Goal: Task Accomplishment & Management: Use online tool/utility

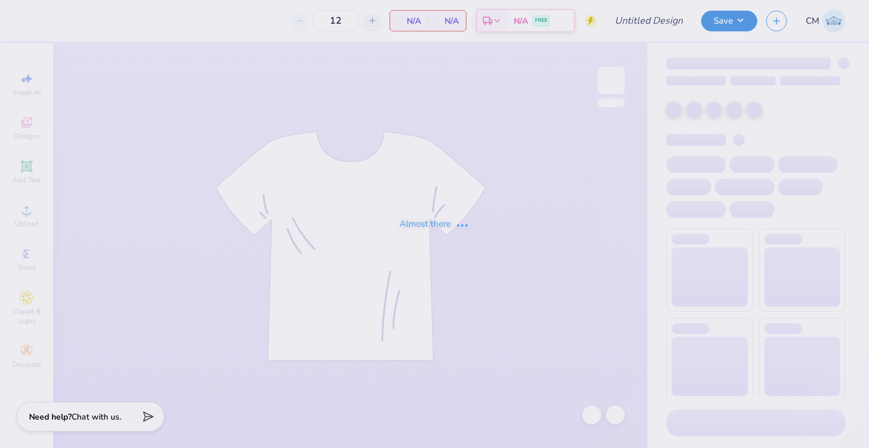
type input "Parents wknd stickers"
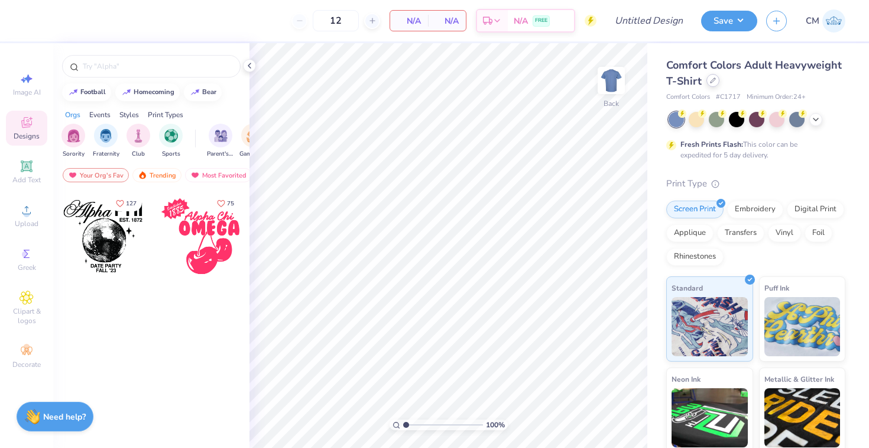
click at [715, 82] on div at bounding box center [713, 80] width 13 height 13
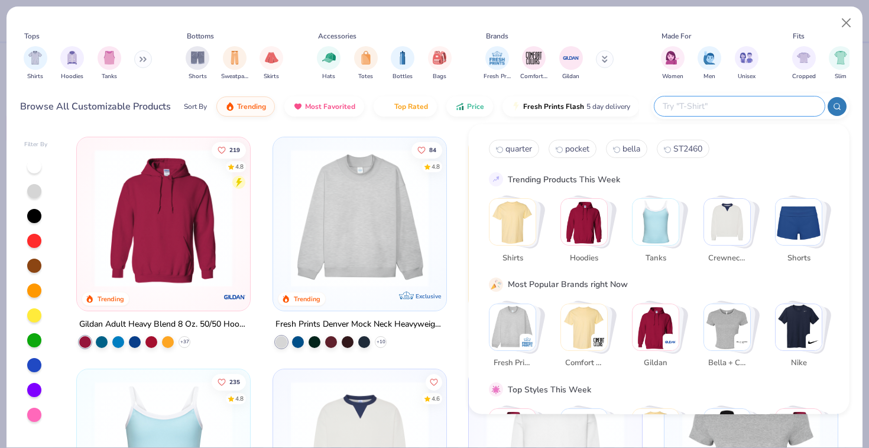
click at [736, 106] on input "text" at bounding box center [739, 106] width 155 height 14
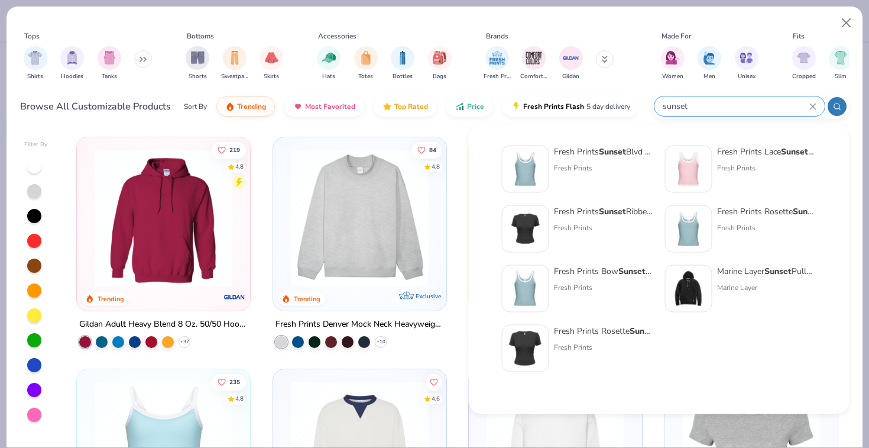
type input "sunset"
click at [622, 149] on strong "Sunset" at bounding box center [612, 151] width 27 height 11
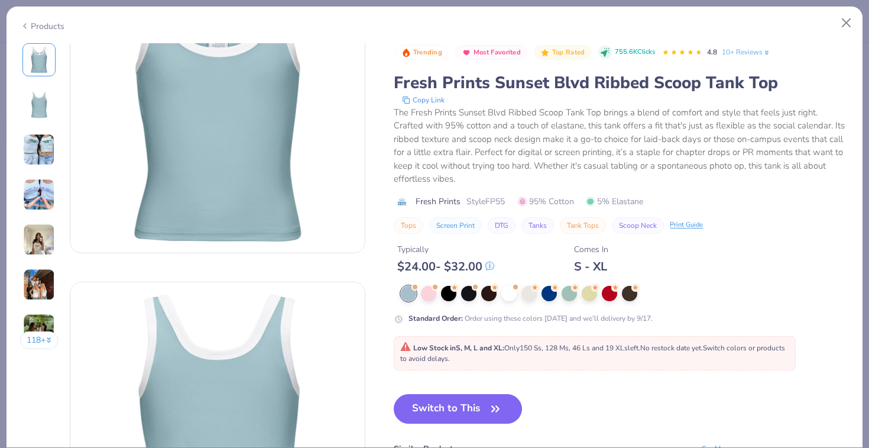
scroll to position [89, 0]
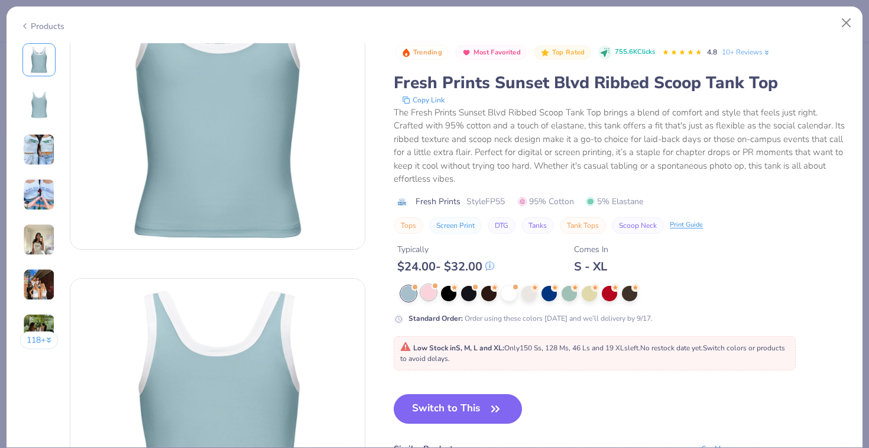
click at [432, 291] on div at bounding box center [428, 291] width 15 height 15
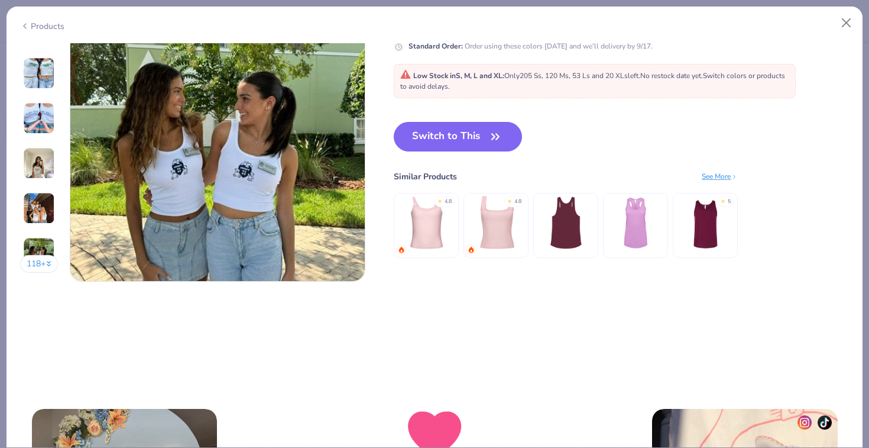
scroll to position [1917, 0]
